Goal: Task Accomplishment & Management: Manage account settings

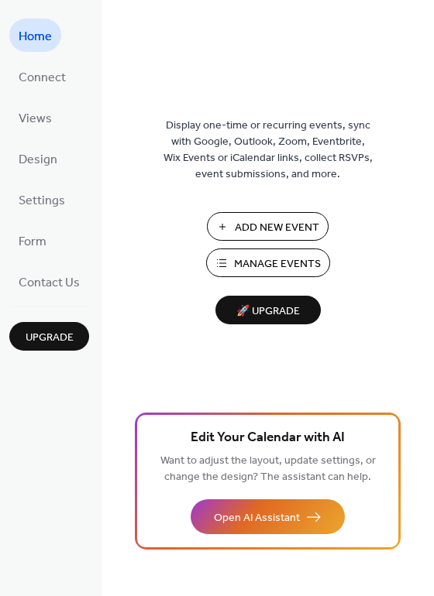
click at [279, 220] on span "Add New Event" at bounding box center [277, 228] width 84 height 16
click at [238, 258] on span "Manage Events" at bounding box center [277, 264] width 87 height 16
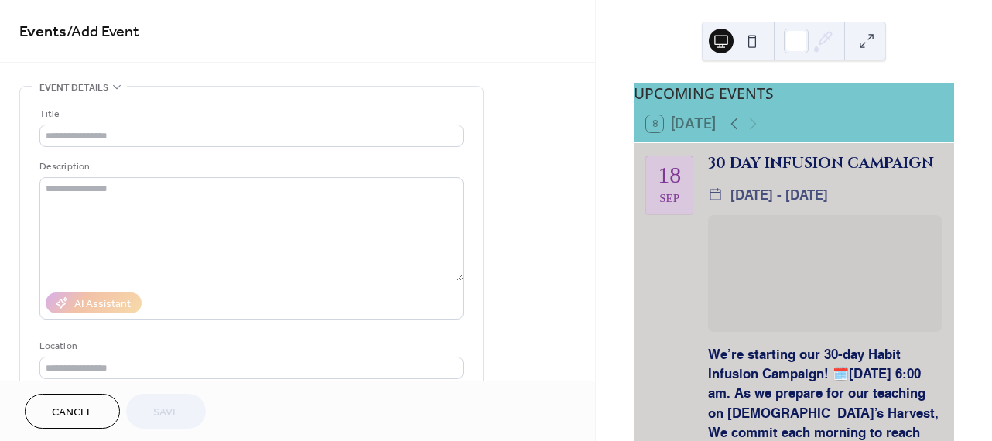
click at [869, 44] on button at bounding box center [867, 41] width 25 height 25
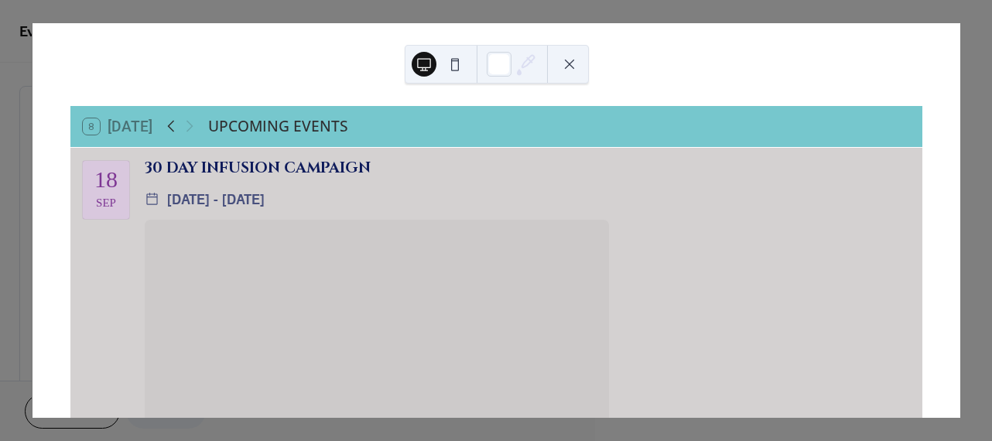
click at [177, 125] on icon at bounding box center [171, 126] width 19 height 19
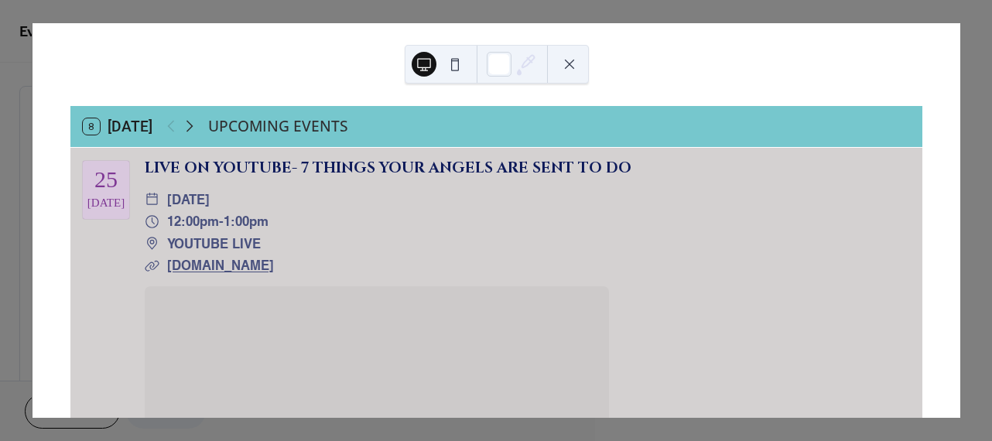
click at [197, 122] on icon at bounding box center [189, 126] width 19 height 19
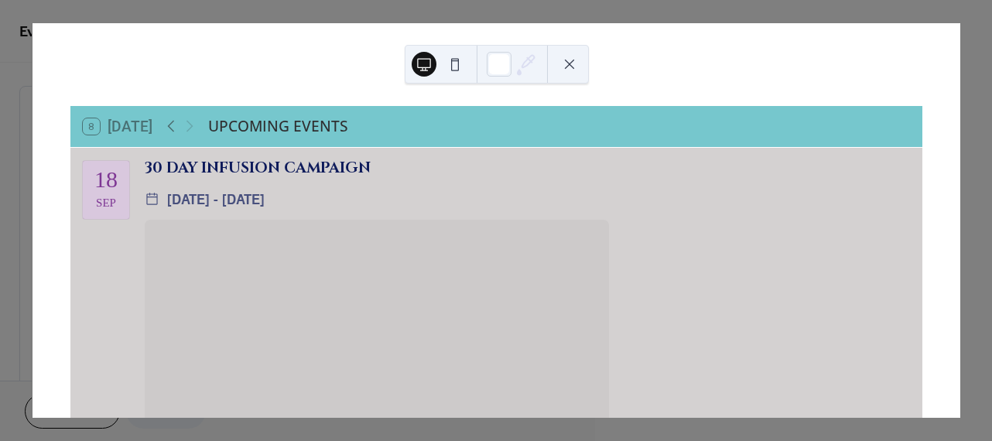
click at [194, 124] on div at bounding box center [180, 126] width 37 height 19
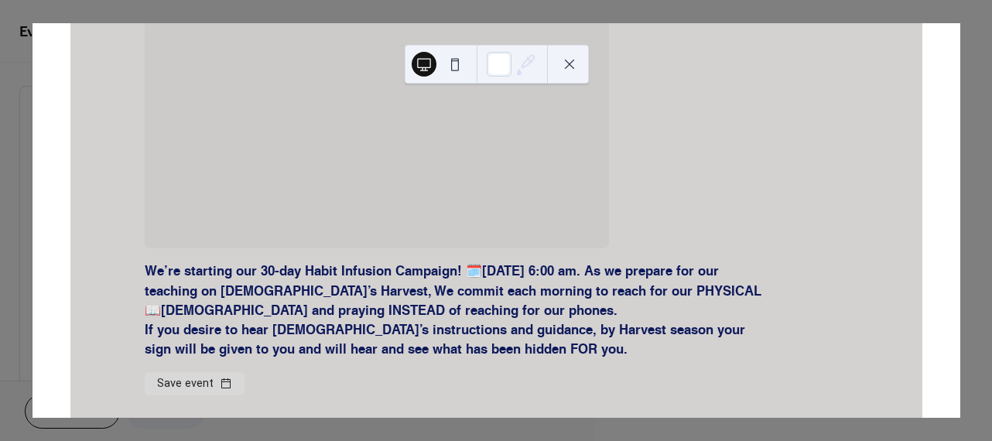
scroll to position [1679, 0]
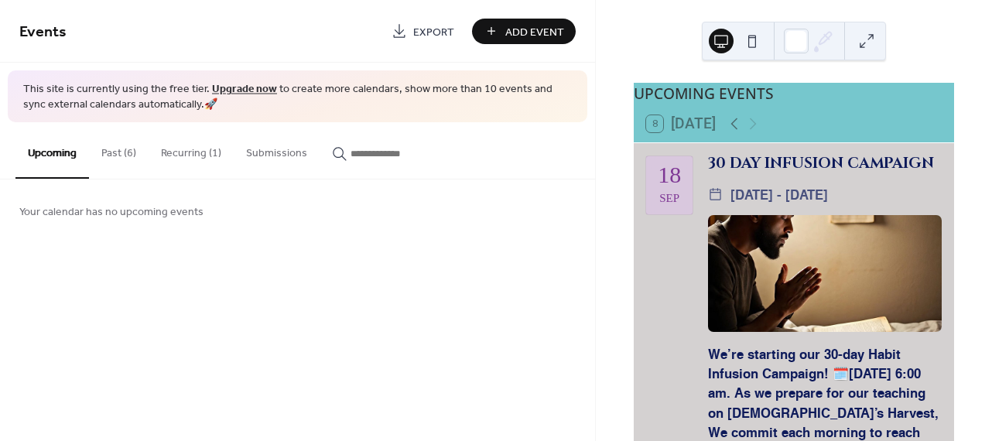
click at [173, 154] on button "Recurring (1)" at bounding box center [191, 149] width 85 height 55
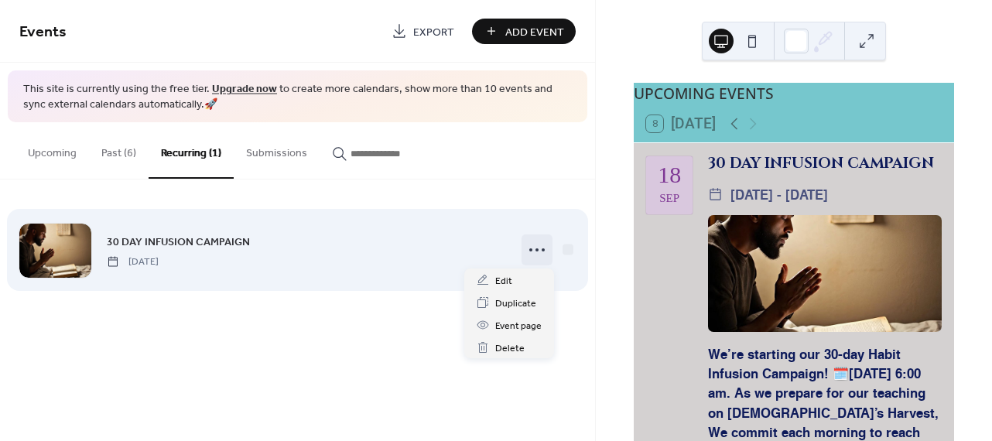
click at [535, 249] on icon at bounding box center [537, 250] width 25 height 25
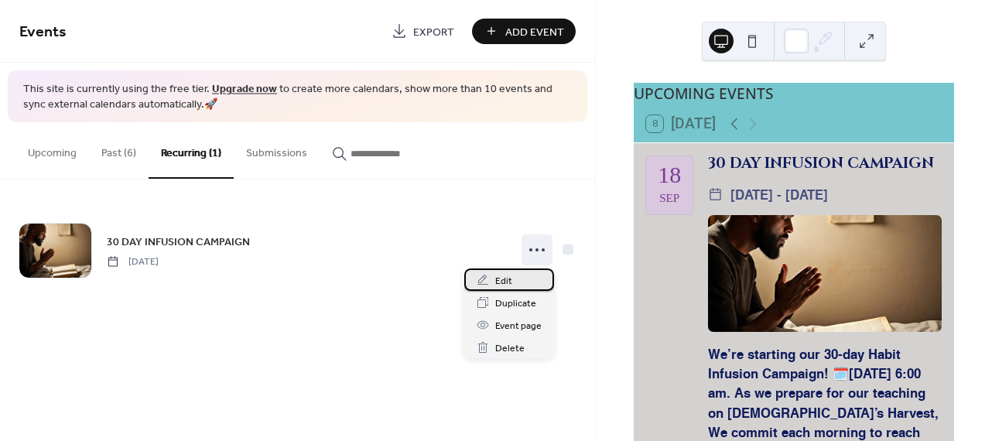
click at [500, 280] on span "Edit" at bounding box center [503, 281] width 17 height 16
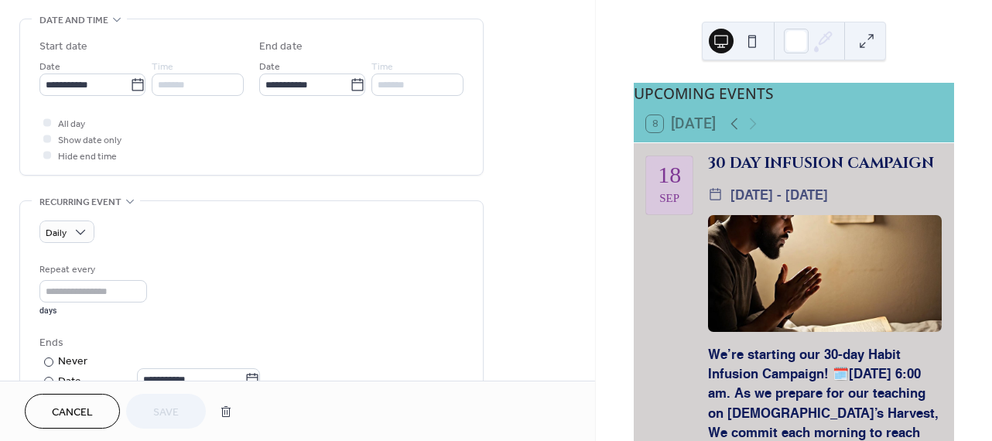
scroll to position [472, 0]
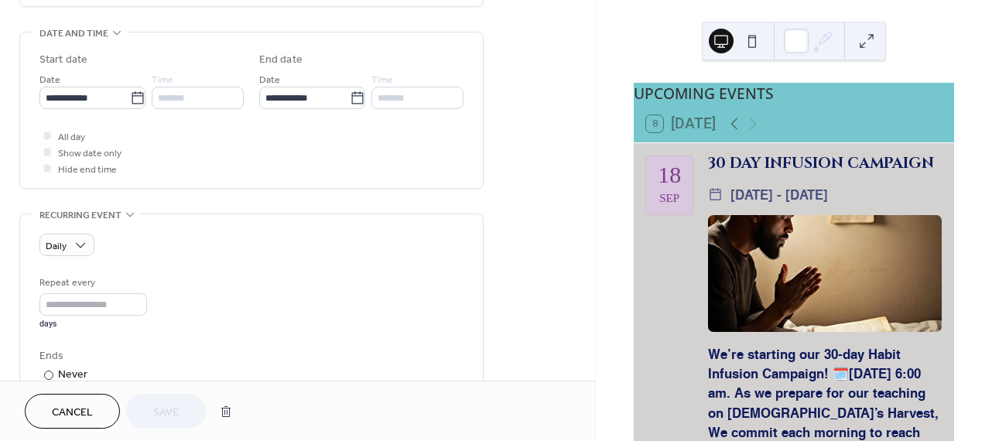
click at [45, 135] on div at bounding box center [47, 136] width 8 height 8
click at [203, 104] on div "*******" at bounding box center [198, 98] width 92 height 22
click at [276, 96] on input "**********" at bounding box center [304, 98] width 91 height 22
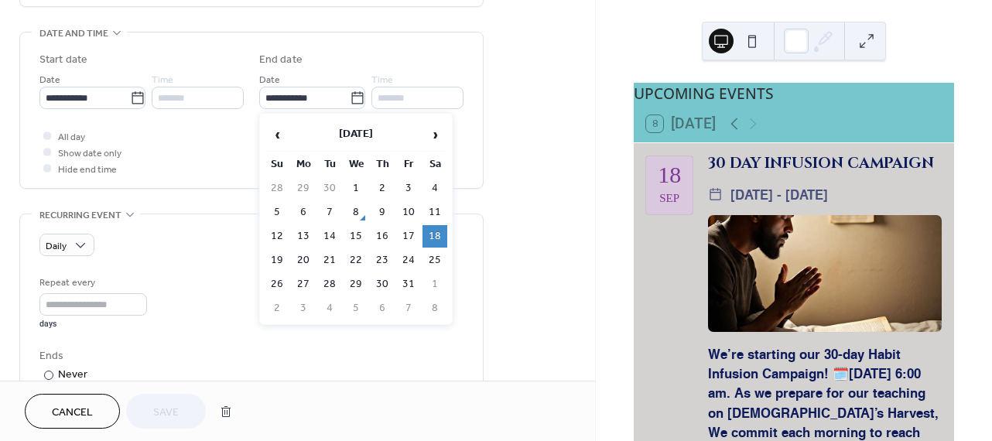
click at [434, 236] on td "18" at bounding box center [435, 236] width 25 height 22
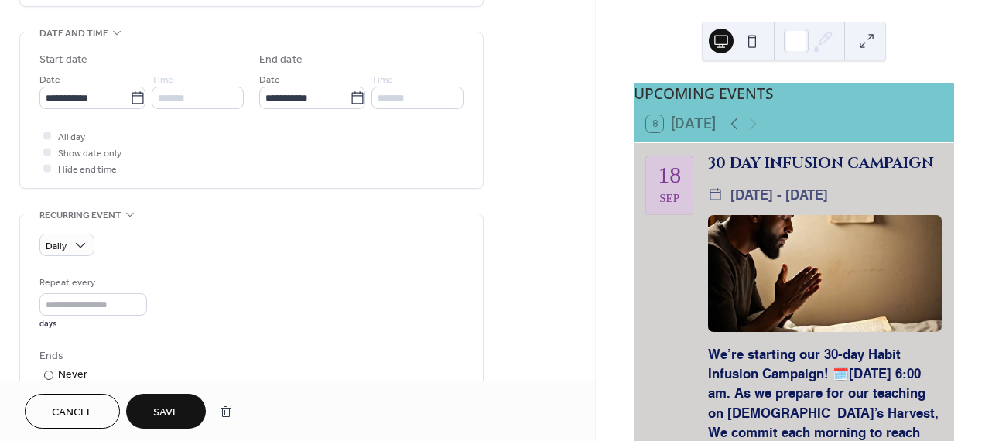
click at [182, 406] on button "Save" at bounding box center [166, 411] width 80 height 35
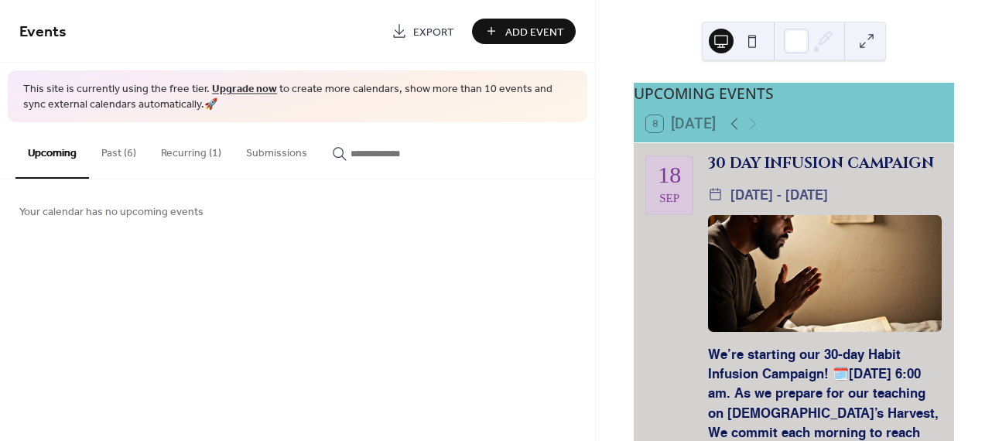
click at [868, 44] on button at bounding box center [867, 41] width 25 height 25
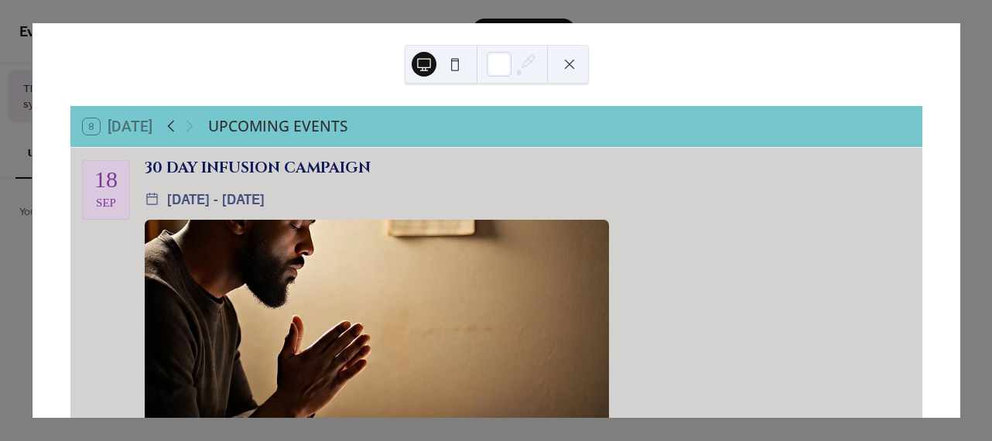
click at [171, 132] on icon at bounding box center [171, 126] width 19 height 19
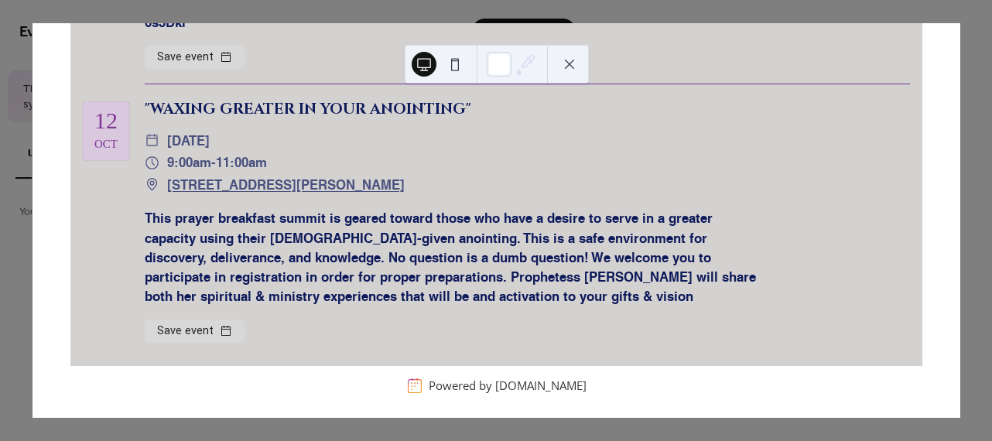
scroll to position [2495, 0]
